Goal: Task Accomplishment & Management: Complete application form

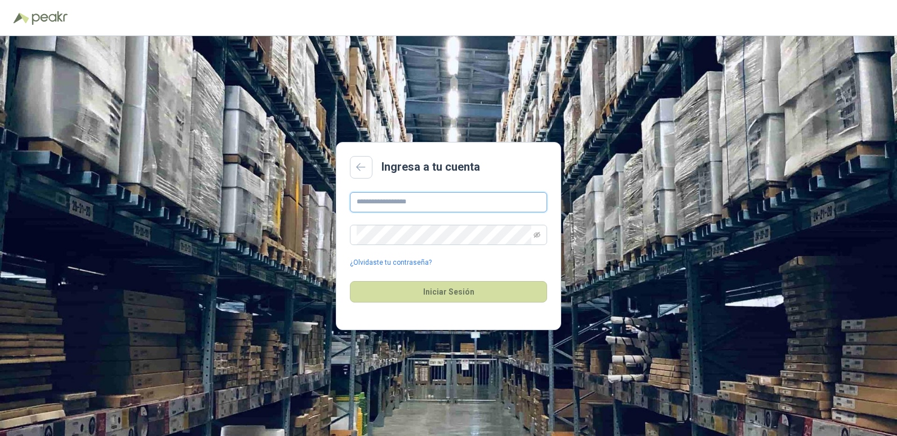
click at [461, 202] on input "text" at bounding box center [448, 202] width 197 height 20
type input "**********"
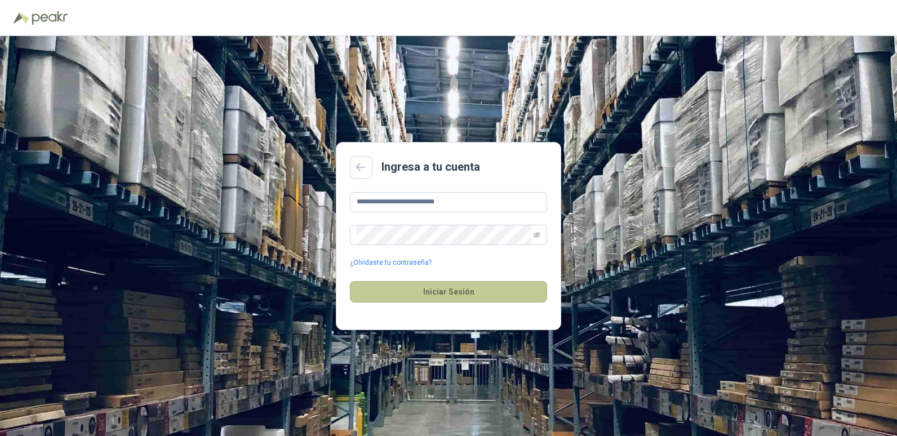
click at [447, 291] on button "Iniciar Sesión" at bounding box center [448, 291] width 197 height 21
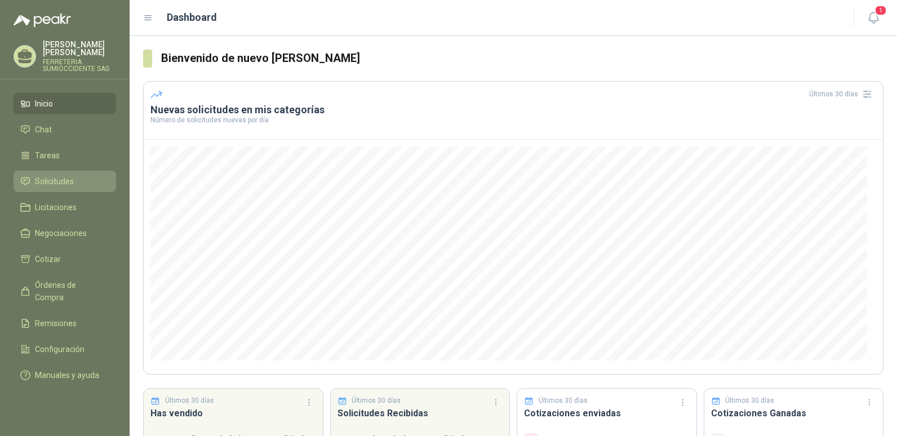
click at [42, 181] on span "Solicitudes" at bounding box center [54, 181] width 39 height 12
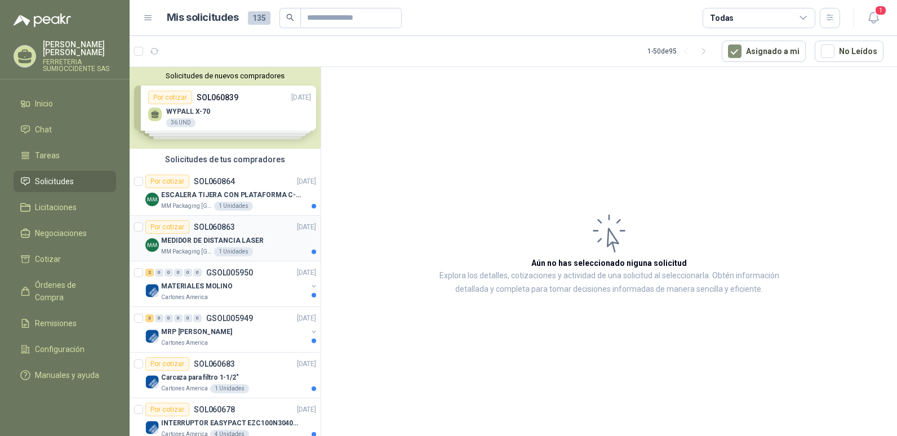
click at [170, 228] on div "Por cotizar" at bounding box center [167, 227] width 44 height 14
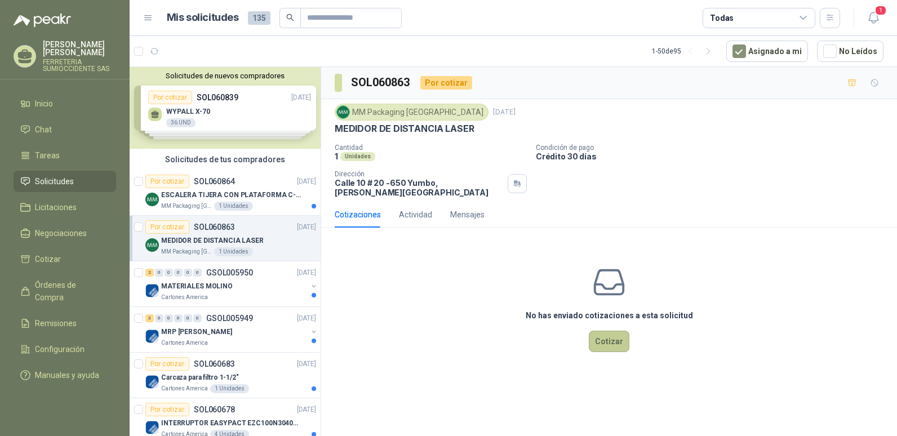
click at [608, 335] on button "Cotizar" at bounding box center [609, 341] width 41 height 21
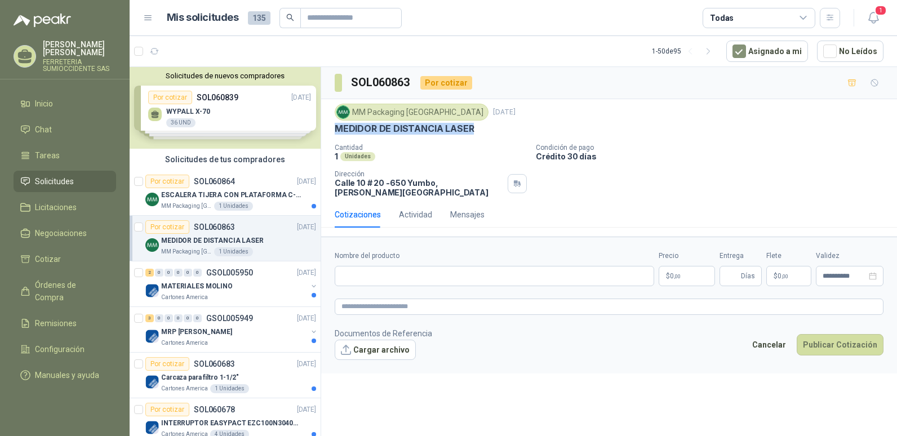
drag, startPoint x: 336, startPoint y: 127, endPoint x: 473, endPoint y: 126, distance: 136.9
click at [473, 126] on div "MEDIDOR DE DISTANCIA LASER" at bounding box center [609, 129] width 549 height 12
drag, startPoint x: 473, startPoint y: 126, endPoint x: 444, endPoint y: 131, distance: 29.6
copy p "MEDIDOR DE DISTANCIA LASER"
paste input "**********"
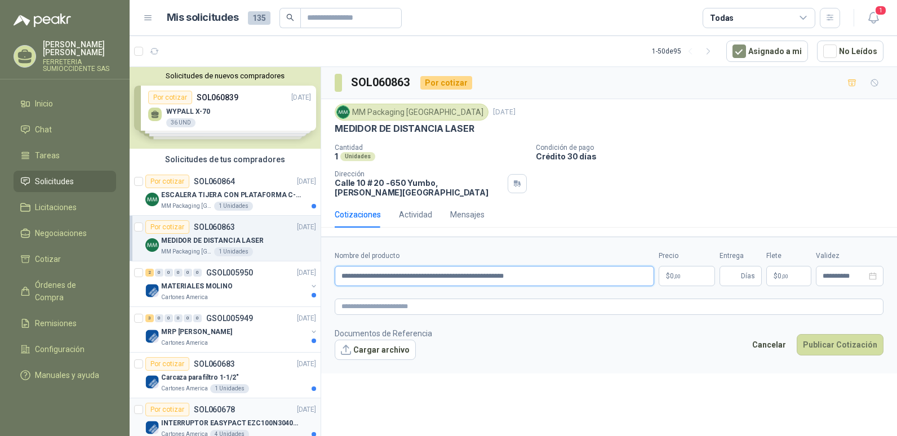
type input "**********"
click at [796, 334] on button "Publicar Cotización" at bounding box center [839, 344] width 87 height 21
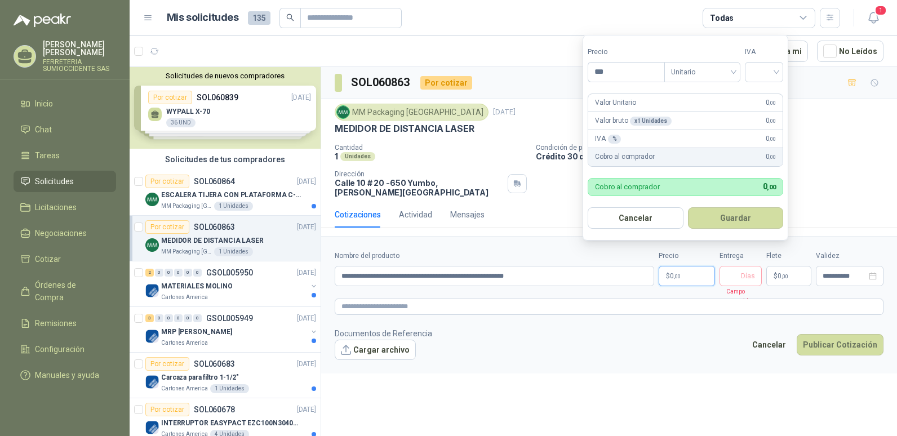
click at [674, 273] on span ",00" at bounding box center [677, 276] width 7 height 6
type input "*********"
click at [688, 207] on button "Guardar" at bounding box center [736, 217] width 96 height 21
click at [779, 69] on div at bounding box center [764, 72] width 38 height 20
click at [759, 94] on div "19%" at bounding box center [766, 95] width 21 height 12
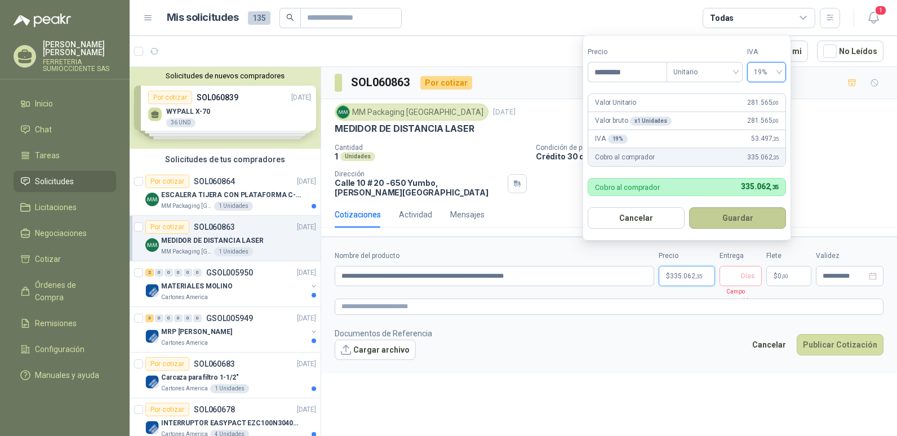
click at [728, 215] on button "Guardar" at bounding box center [737, 217] width 97 height 21
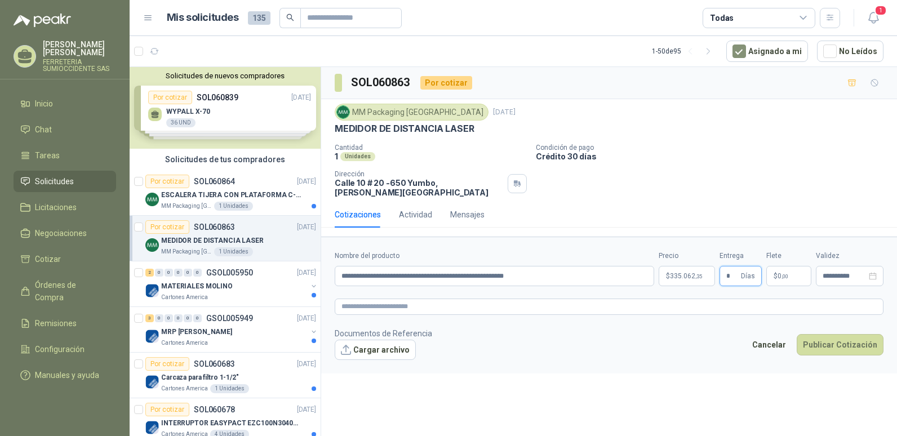
type input "*"
click at [796, 334] on button "Publicar Cotización" at bounding box center [839, 344] width 87 height 21
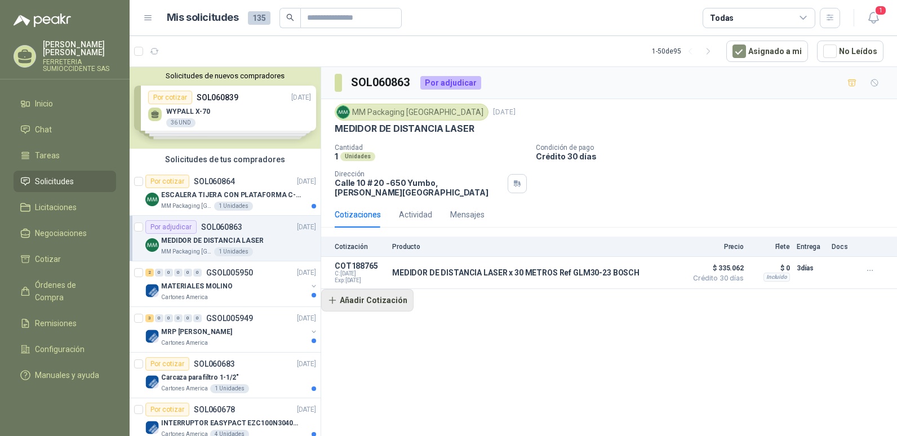
click at [369, 291] on button "Añadir Cotización" at bounding box center [367, 300] width 92 height 23
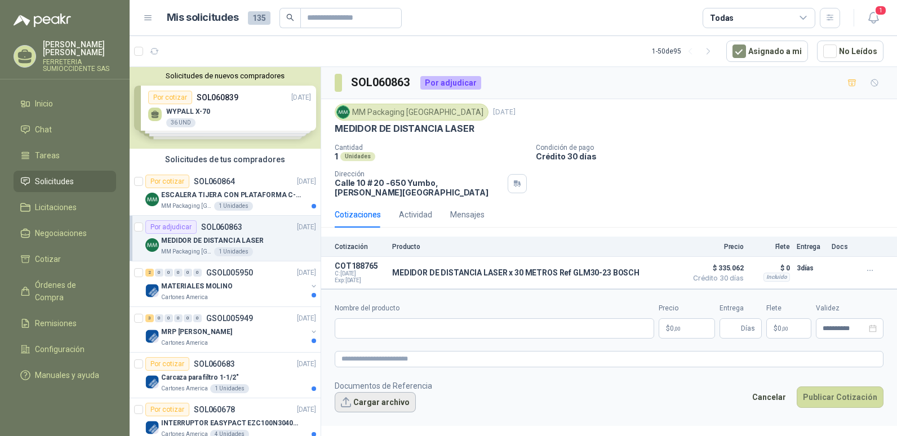
click at [380, 393] on button "Cargar archivo" at bounding box center [375, 402] width 81 height 20
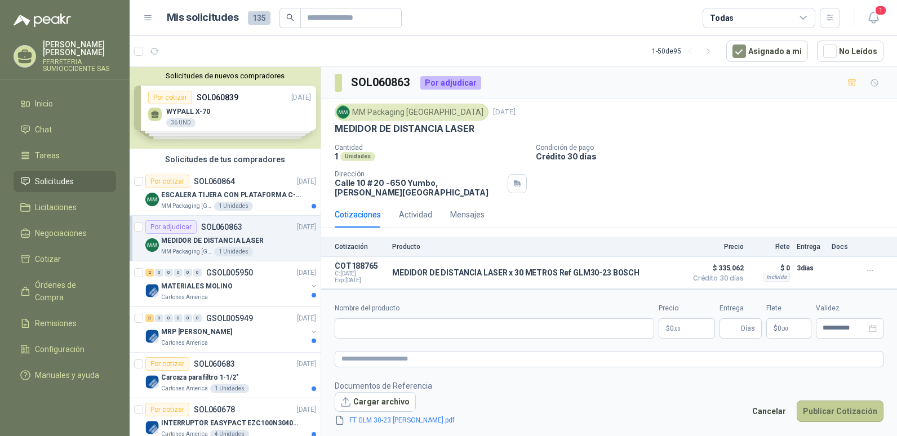
click at [827, 403] on button "Publicar Cotización" at bounding box center [839, 410] width 87 height 21
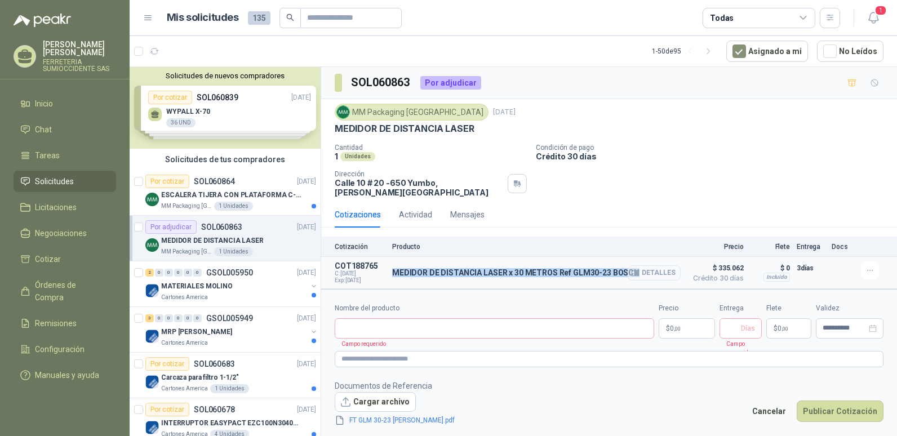
drag, startPoint x: 393, startPoint y: 266, endPoint x: 631, endPoint y: 263, distance: 238.8
click at [631, 268] on div "MEDIDOR DE DISTANCIA LASER x 30 METROS Ref GLM30-23 [PERSON_NAME] Detalles" at bounding box center [515, 272] width 247 height 9
drag, startPoint x: 631, startPoint y: 263, endPoint x: 582, endPoint y: 263, distance: 49.0
copy div "MEDIDOR DE DISTANCIA LASER x 30 METROS Ref GLM30-23 BOSCH"
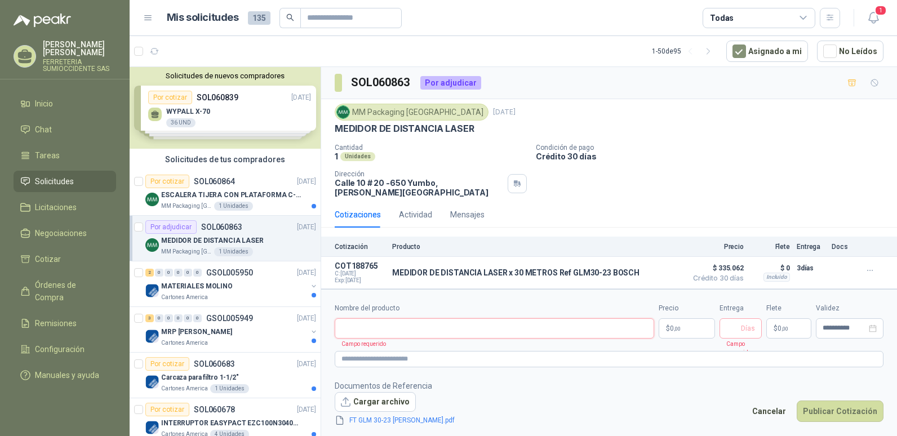
paste input "**********"
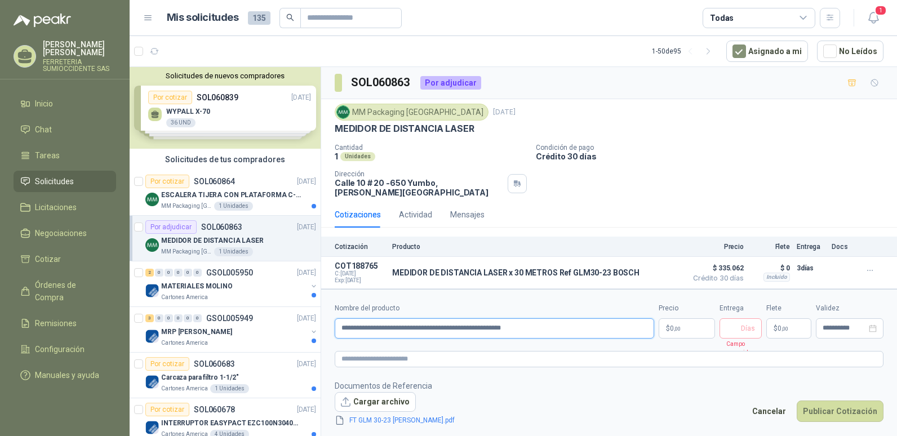
type input "**********"
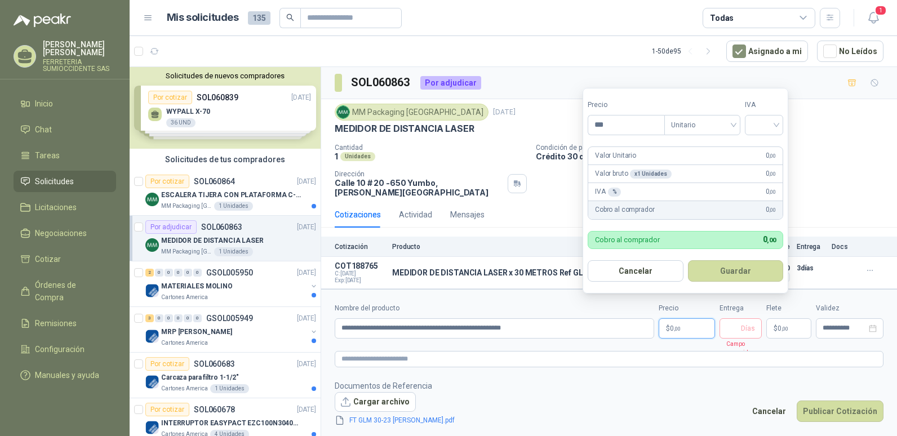
click at [670, 325] on span "0 ,00" at bounding box center [675, 328] width 11 height 7
click at [484, 269] on p "MEDIDOR DE DISTANCIA LASER x 30 METROS Ref GLM30-23 BOSCH" at bounding box center [515, 272] width 247 height 9
click at [688, 322] on p "$ 0 ,00" at bounding box center [686, 328] width 56 height 20
click at [694, 395] on footer "Documentos de Referencia Cargar archivo FT GLM 30-23 [PERSON_NAME].pdf Cancelar…" at bounding box center [609, 403] width 549 height 47
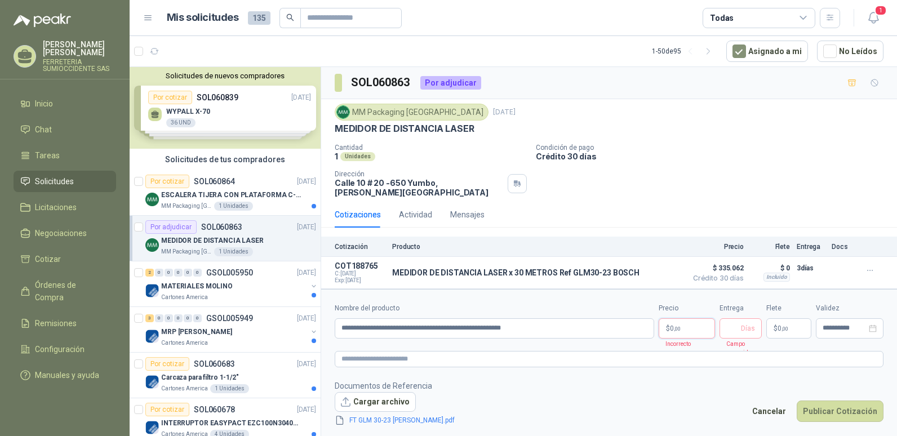
click at [698, 322] on p "$ 0 ,00" at bounding box center [686, 328] width 56 height 20
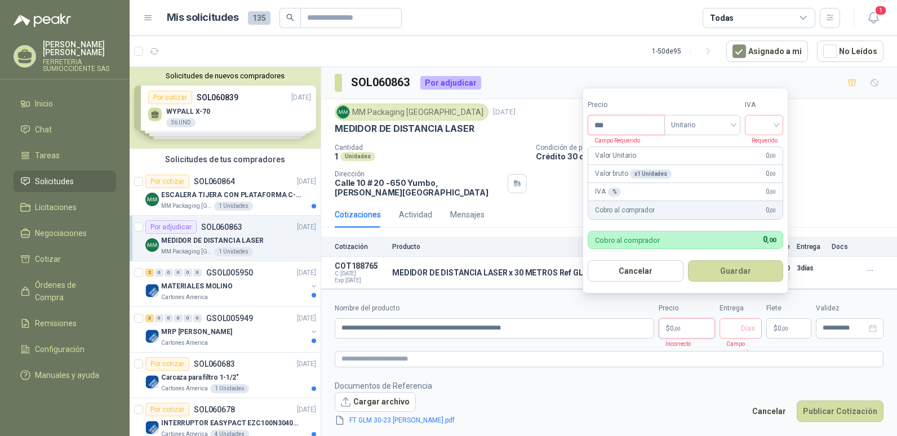
click at [625, 130] on input "***" at bounding box center [626, 124] width 76 height 19
type input "*********"
click at [688, 260] on button "Guardar" at bounding box center [736, 270] width 96 height 21
click at [766, 122] on input "search" at bounding box center [763, 123] width 25 height 17
click at [759, 146] on div "19%" at bounding box center [766, 148] width 21 height 12
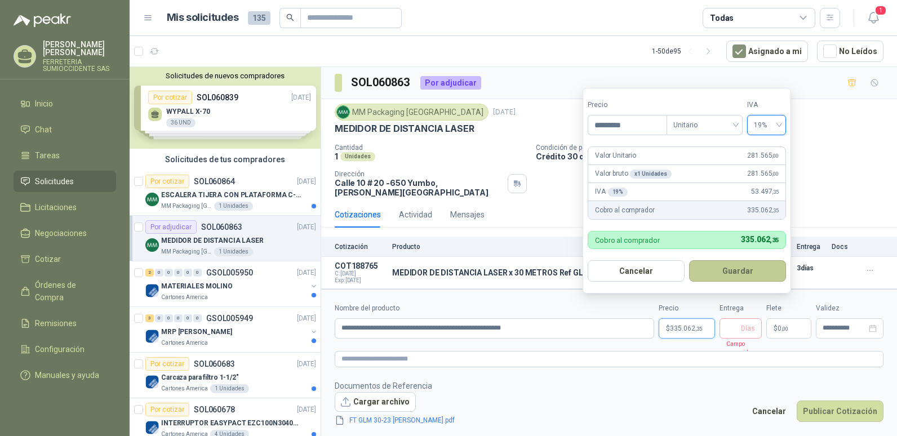
click at [736, 263] on button "Guardar" at bounding box center [737, 270] width 97 height 21
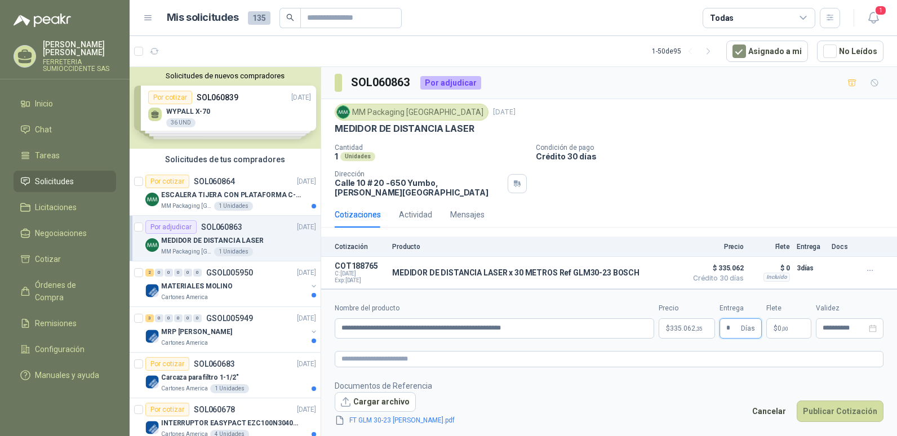
type input "*"
click at [796, 400] on button "Publicar Cotización" at bounding box center [839, 410] width 87 height 21
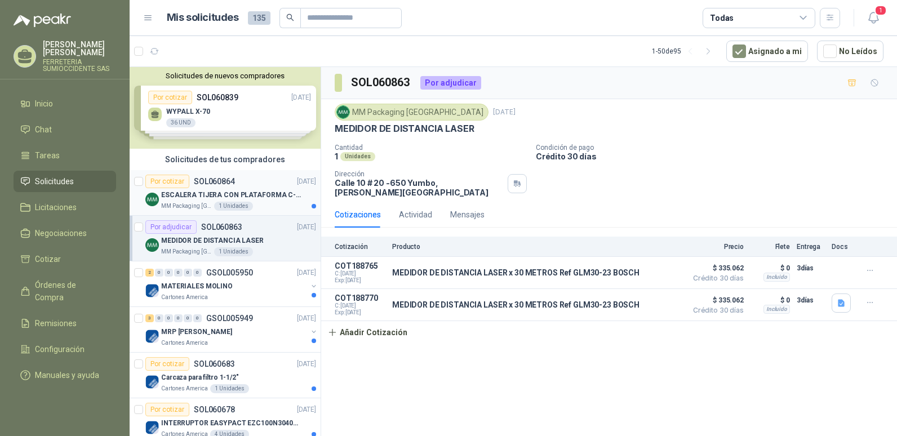
click at [222, 197] on p "ESCALERA TIJERA CON PLATAFORMA C-2347-03" at bounding box center [231, 195] width 140 height 11
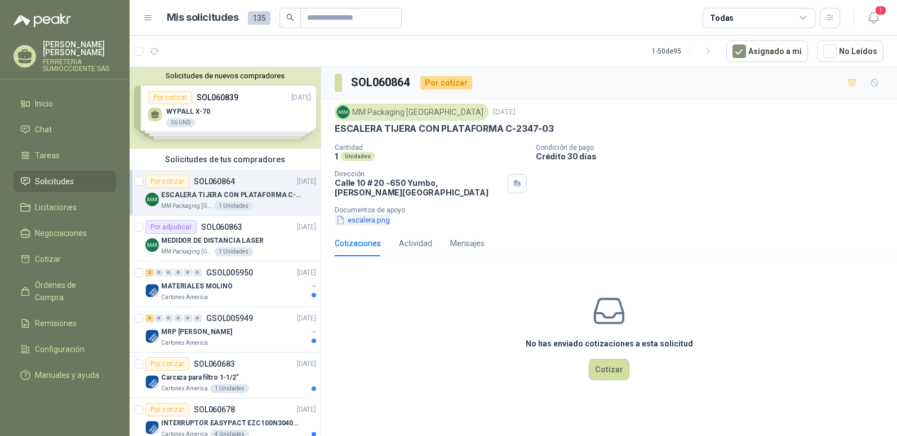
click at [345, 214] on button "escalera.png" at bounding box center [363, 220] width 56 height 12
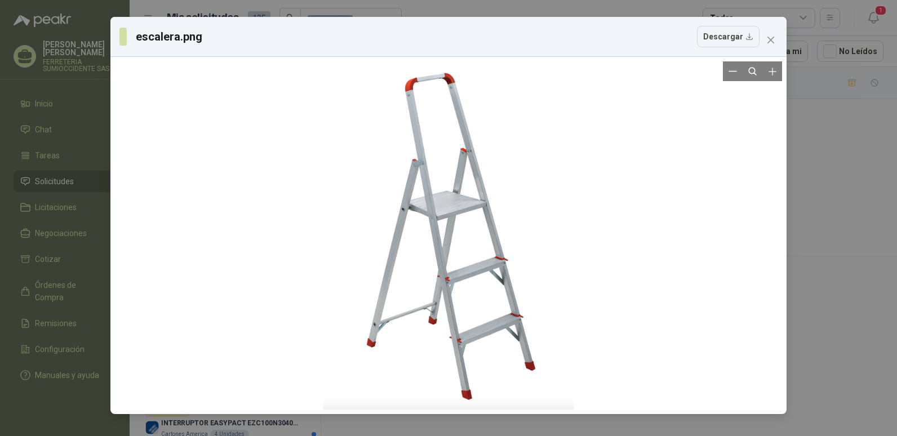
drag, startPoint x: 460, startPoint y: 232, endPoint x: 421, endPoint y: 170, distance: 73.1
drag, startPoint x: 421, startPoint y: 170, endPoint x: 426, endPoint y: 155, distance: 16.0
drag, startPoint x: 426, startPoint y: 155, endPoint x: 416, endPoint y: 158, distance: 10.7
click at [416, 158] on div at bounding box center [448, 235] width 251 height 348
click at [746, 34] on button "Descargar" at bounding box center [728, 36] width 63 height 21
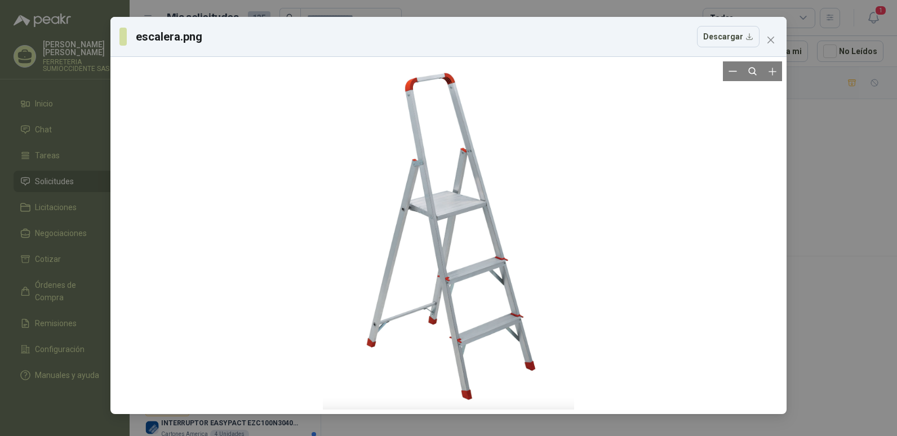
click at [627, 134] on div at bounding box center [448, 235] width 667 height 348
click at [747, 34] on button "Descargar" at bounding box center [728, 36] width 63 height 21
click at [774, 39] on icon "close" at bounding box center [770, 39] width 9 height 9
